Goal: Information Seeking & Learning: Compare options

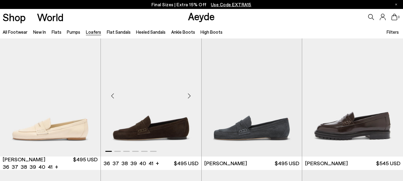
scroll to position [299, 0]
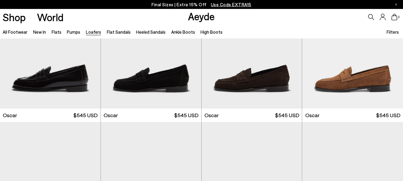
scroll to position [866, 0]
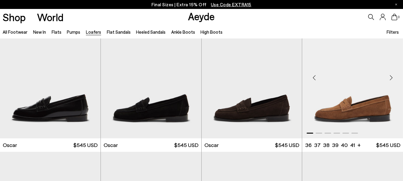
click at [341, 88] on img "1 / 6" at bounding box center [352, 75] width 101 height 127
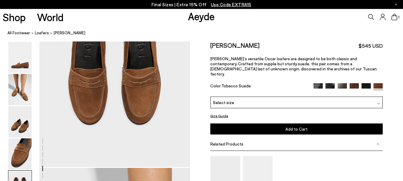
scroll to position [742, 0]
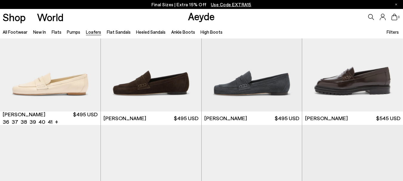
scroll to position [329, 0]
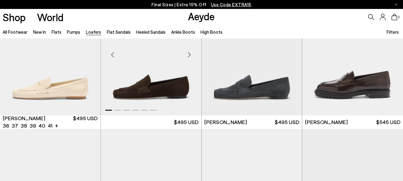
click at [148, 78] on img "1 / 6" at bounding box center [151, 52] width 101 height 127
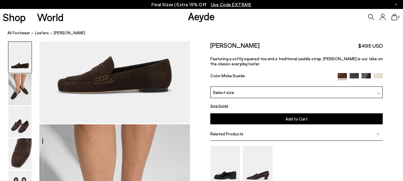
scroll to position [119, 0]
click at [354, 77] on img at bounding box center [354, 77] width 9 height 9
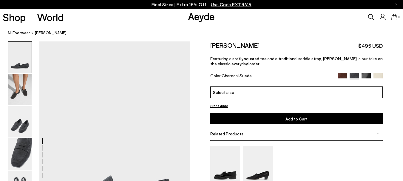
scroll to position [90, 0]
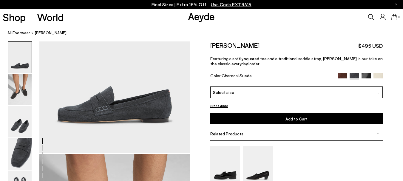
click at [364, 76] on img at bounding box center [366, 77] width 9 height 9
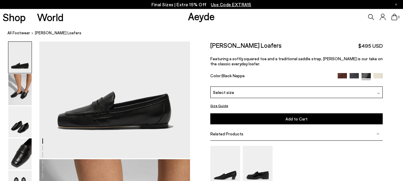
scroll to position [30, 0]
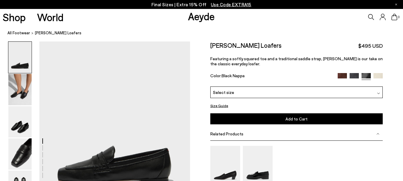
click at [343, 76] on img at bounding box center [342, 77] width 9 height 9
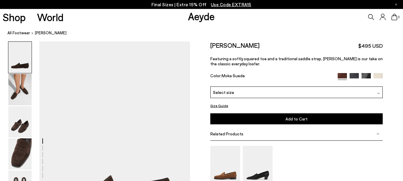
scroll to position [60, 0]
